Goal: Transaction & Acquisition: Download file/media

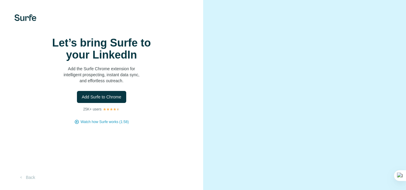
scroll to position [17, 0]
click at [110, 95] on span "Add Surfe to Chrome" at bounding box center [102, 97] width 40 height 6
click at [114, 122] on span "Watch how Surfe works (1:58)" at bounding box center [105, 121] width 48 height 5
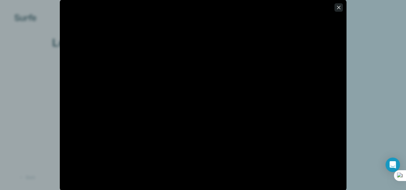
click at [340, 8] on icon "button" at bounding box center [339, 8] width 6 height 6
